Goal: Task Accomplishment & Management: Use online tool/utility

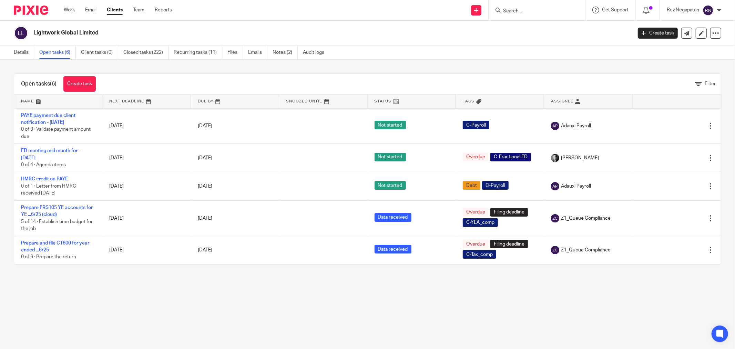
click at [523, 16] on div at bounding box center [537, 10] width 96 height 20
click at [524, 12] on input "Search" at bounding box center [533, 11] width 62 height 6
type input "faldon"
click at [550, 29] on link at bounding box center [565, 30] width 129 height 16
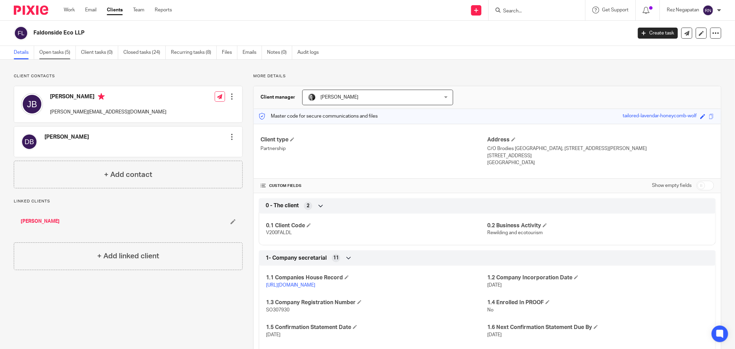
click at [57, 52] on link "Open tasks (5)" at bounding box center [57, 52] width 37 height 13
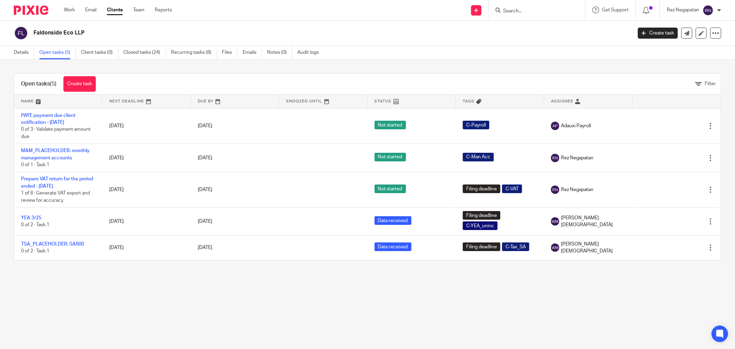
click at [406, 30] on h2 "Faldonside Eco LLP" at bounding box center [270, 32] width 475 height 7
click at [428, 30] on h2 "Faldonside Eco LLP" at bounding box center [270, 32] width 475 height 7
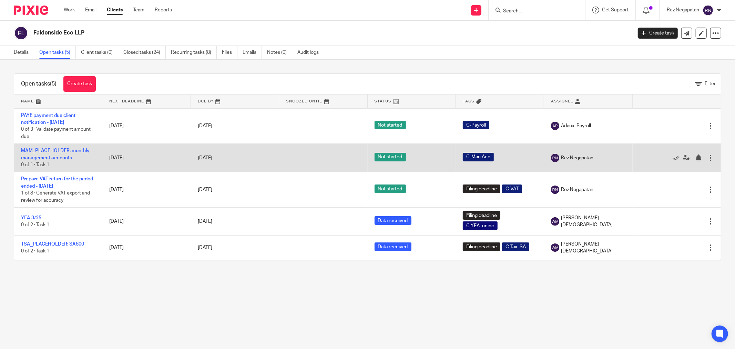
click at [391, 156] on span "Not started" at bounding box center [389, 157] width 31 height 9
click at [60, 156] on link "MAM_PLACEHOLDER: monthly management accounts" at bounding box center [55, 154] width 69 height 12
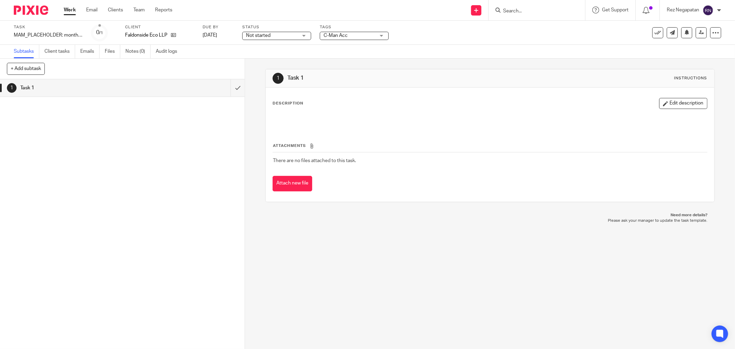
click at [300, 37] on div "Not started Not started" at bounding box center [276, 36] width 69 height 8
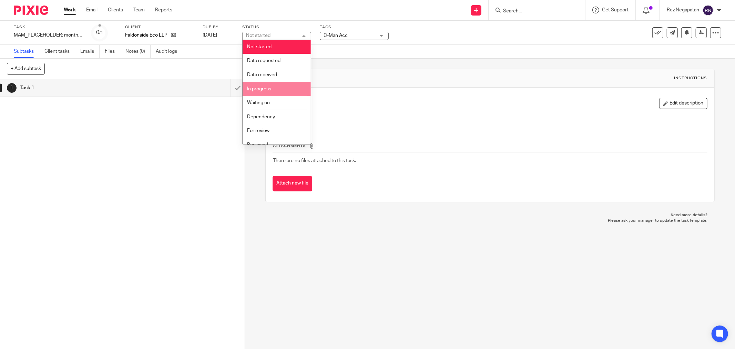
click at [272, 91] on li "In progress" at bounding box center [277, 89] width 68 height 14
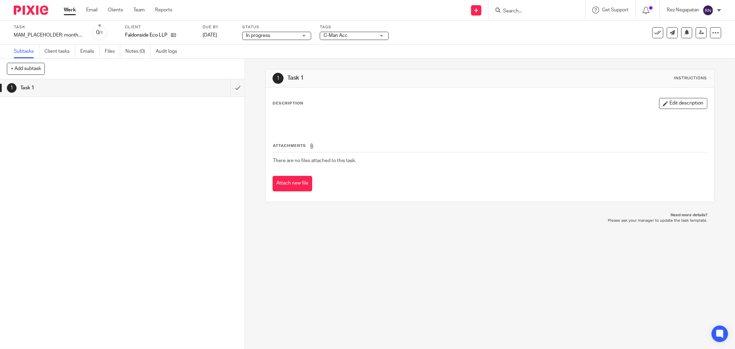
click at [464, 29] on div "Task MAM_PLACEHOLDER: monthly management accounts Save MAM_PLACEHOLDER: monthly…" at bounding box center [308, 32] width 589 height 17
